Goal: Navigation & Orientation: Find specific page/section

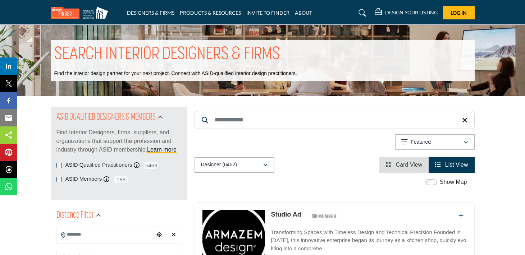
scroll to position [108, 0]
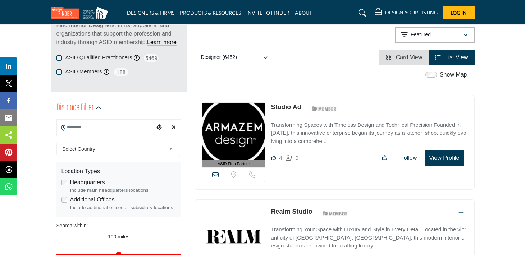
click at [107, 127] on input "Search Location" at bounding box center [105, 127] width 97 height 14
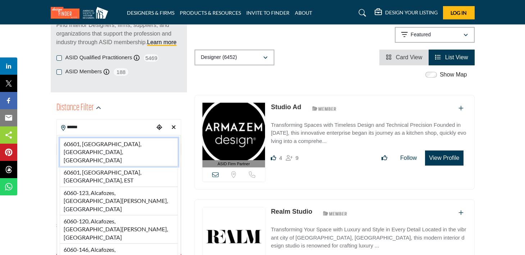
click at [99, 144] on li "60601, [GEOGRAPHIC_DATA], [GEOGRAPHIC_DATA], [GEOGRAPHIC_DATA]" at bounding box center [119, 152] width 118 height 28
type input "**********"
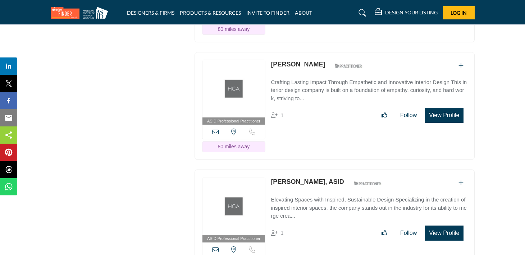
scroll to position [23013, 0]
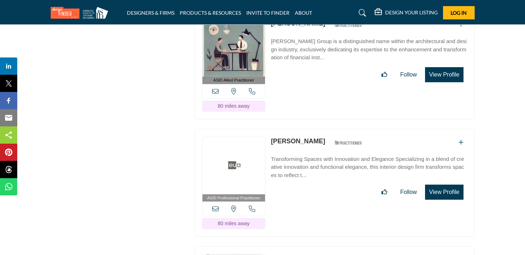
scroll to position [23430, 0]
